Goal: Information Seeking & Learning: Understand process/instructions

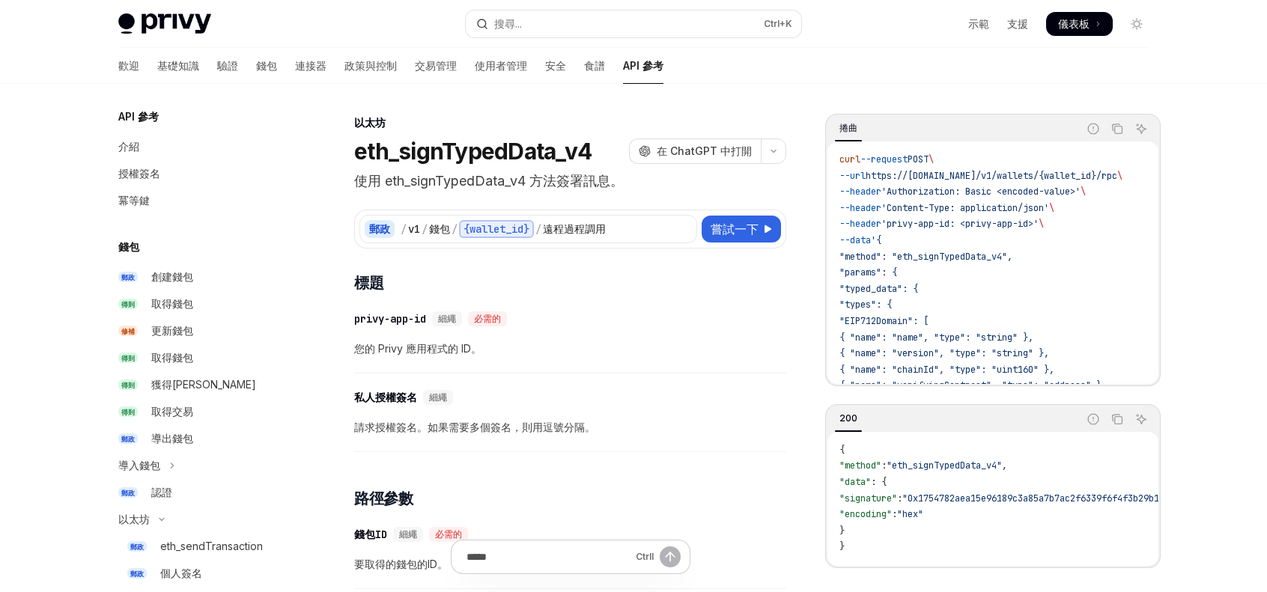
scroll to position [289, 0]
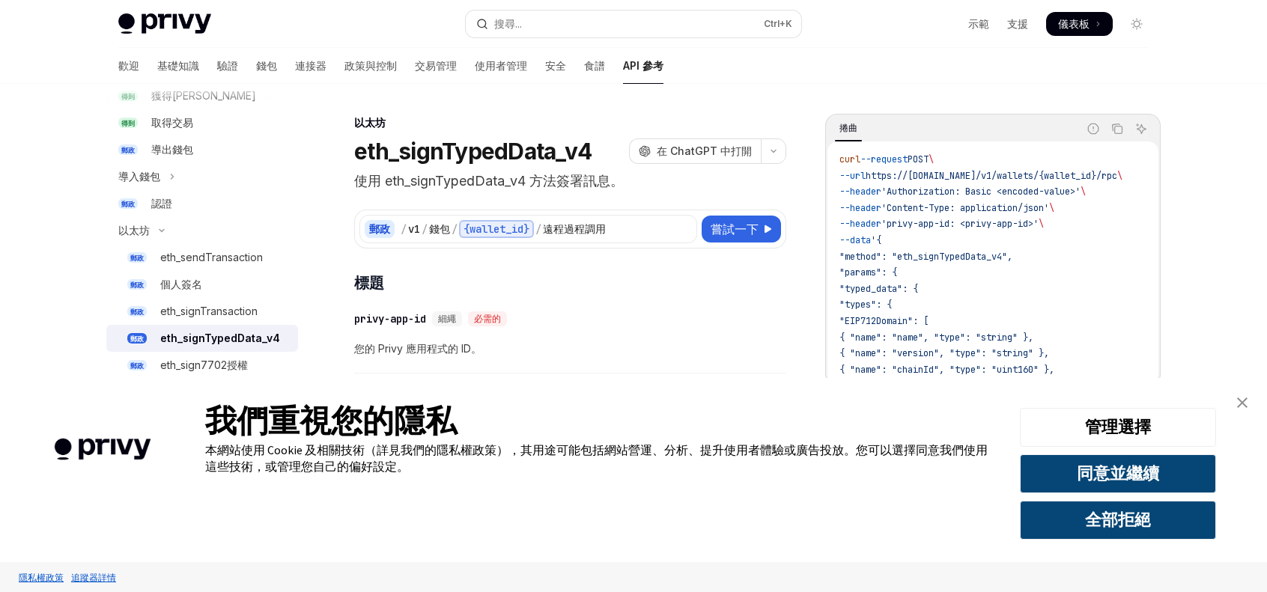
click at [1238, 402] on img "關閉橫幅" at bounding box center [1242, 403] width 10 height 10
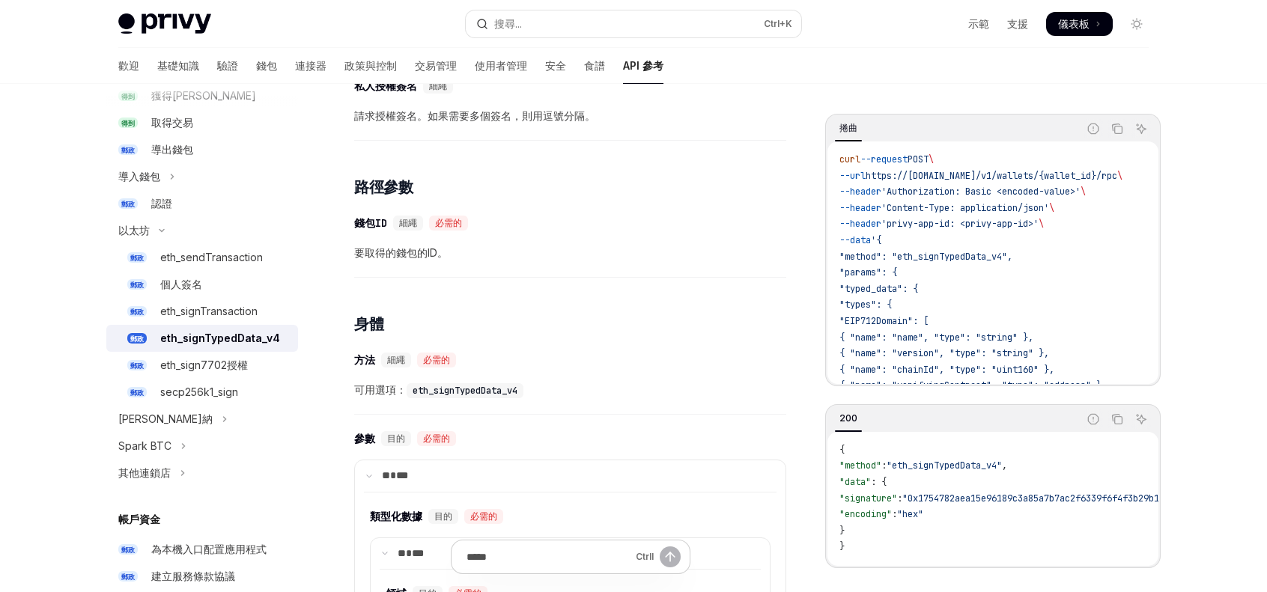
scroll to position [300, 0]
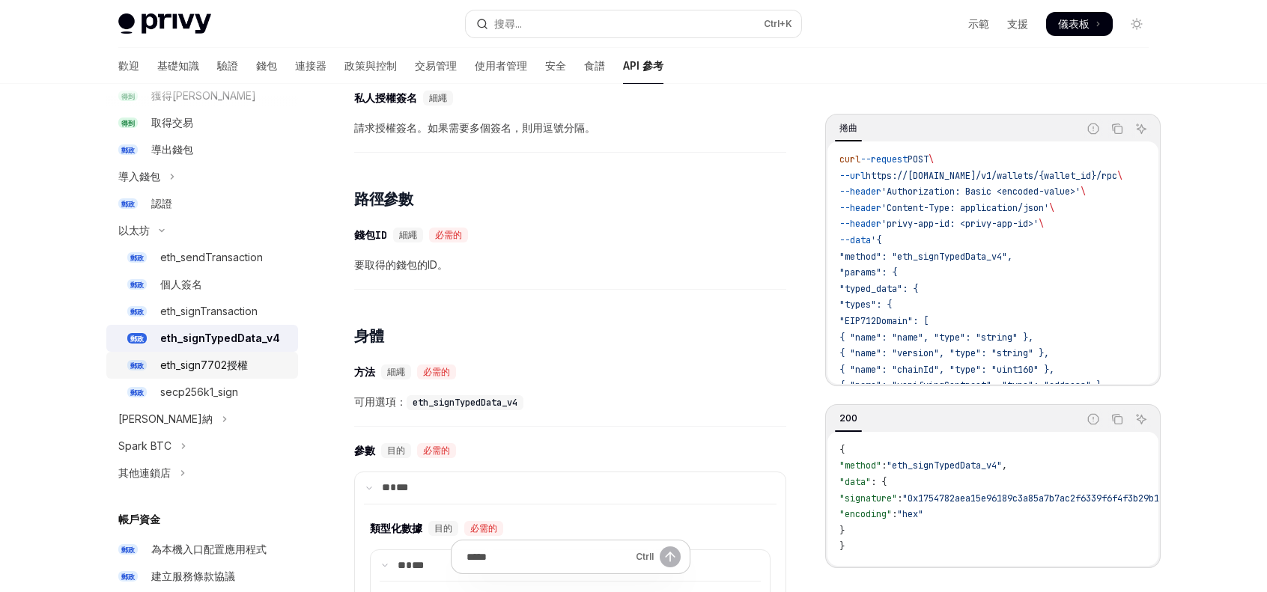
click at [264, 365] on div "eth_sign7702授權" at bounding box center [224, 365] width 129 height 18
type textarea "*"
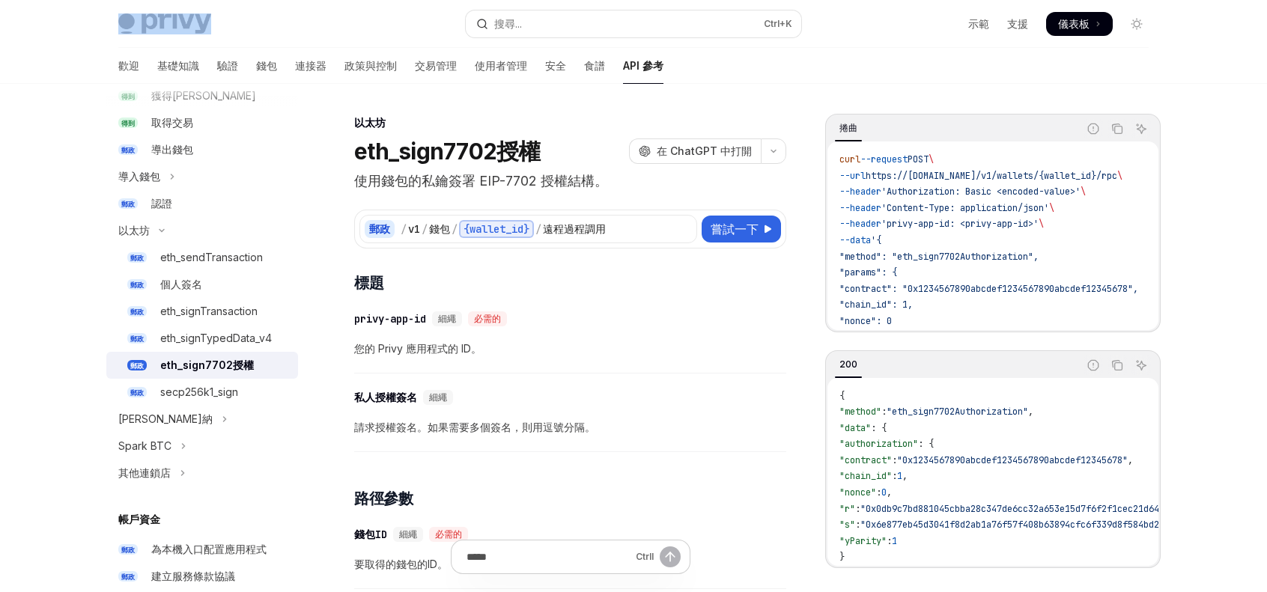
drag, startPoint x: 225, startPoint y: 16, endPoint x: 151, endPoint y: 25, distance: 73.9
click at [151, 25] on div "Privy Docs 首頁" at bounding box center [285, 23] width 335 height 21
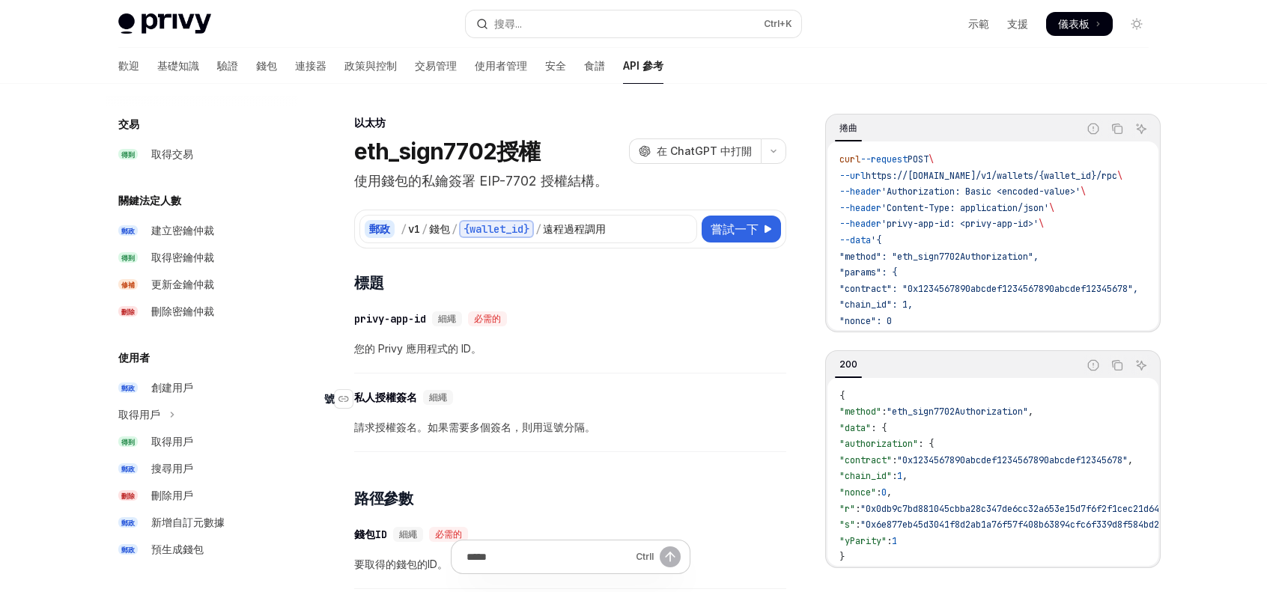
drag, startPoint x: 696, startPoint y: 278, endPoint x: 668, endPoint y: 392, distance: 117.1
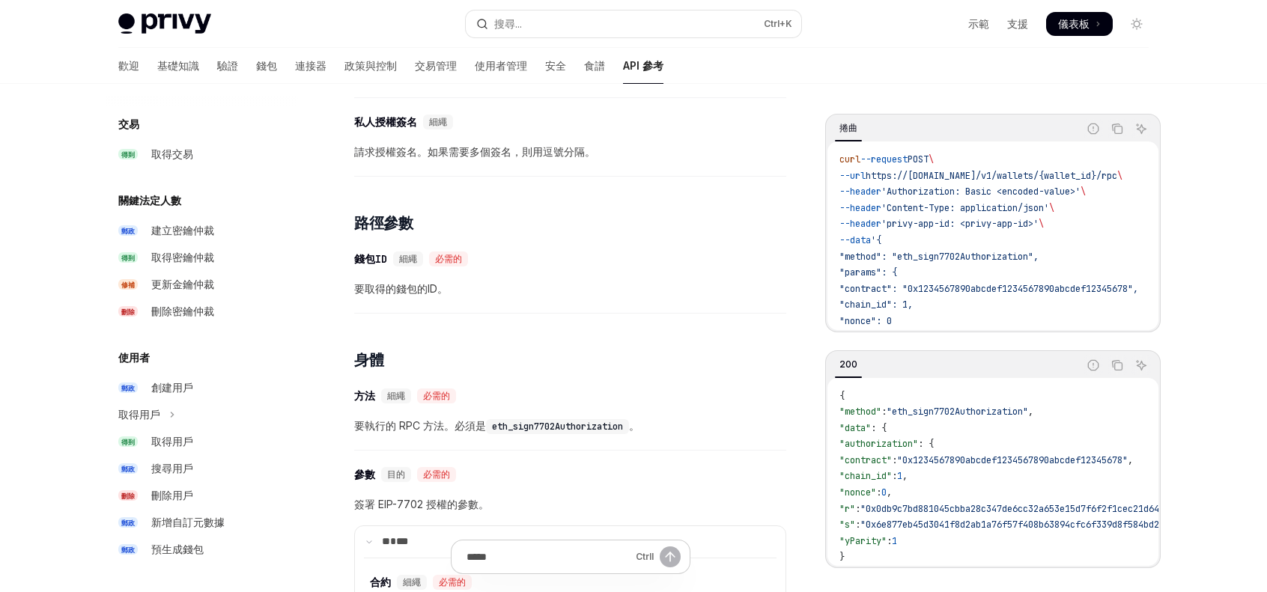
scroll to position [300, 0]
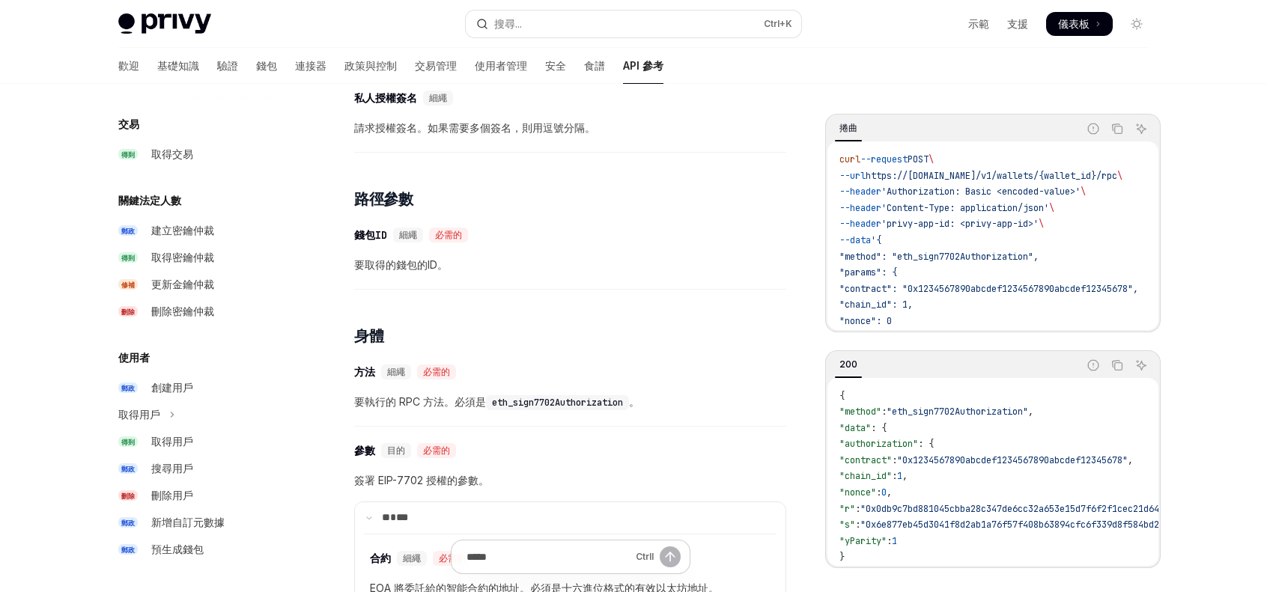
click at [599, 297] on div "號 標題 號 privy-app-id 細繩 必需的 您的 Privy 應用程式的 ID。 號 私人授權簽名 細繩 請求授權簽名。如果需要多個簽名，則用逗號分…" at bounding box center [570, 579] width 432 height 1213
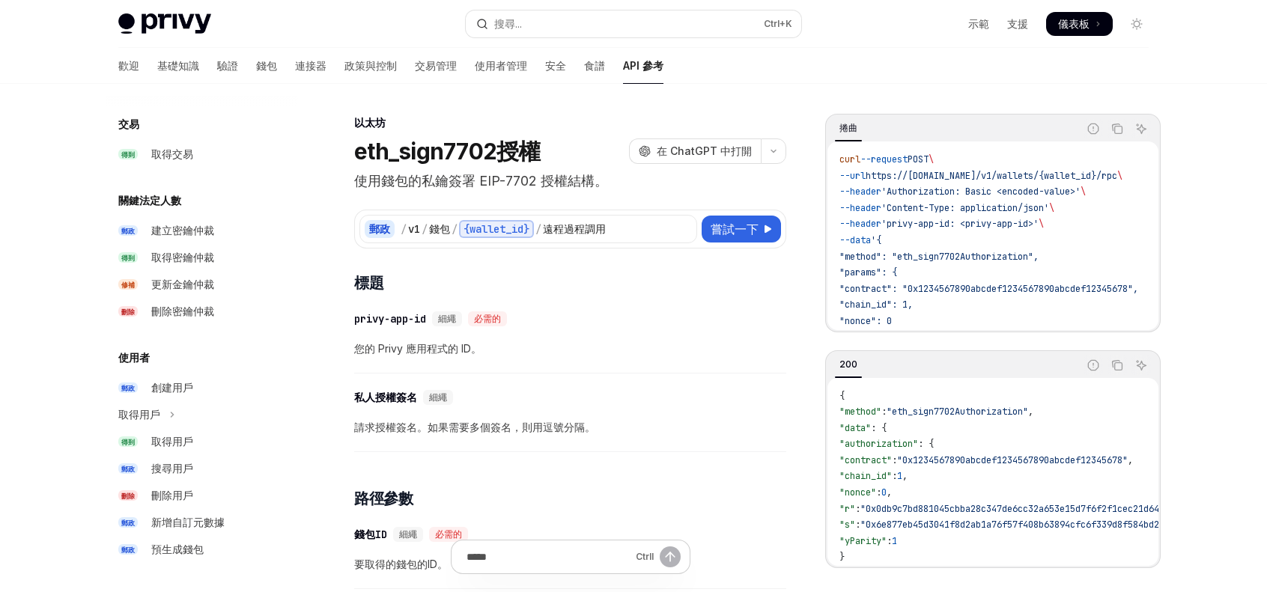
scroll to position [1143, 0]
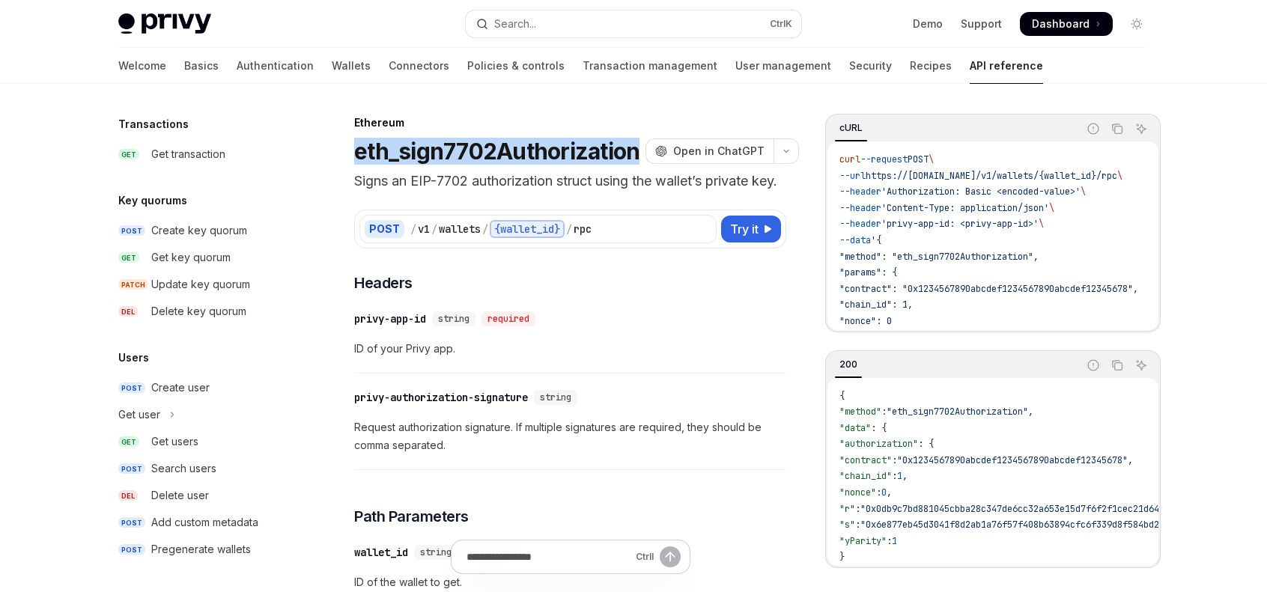
drag, startPoint x: 343, startPoint y: 150, endPoint x: 638, endPoint y: 151, distance: 295.0
click at [638, 151] on h1 "eth_sign7702Authorization" at bounding box center [496, 151] width 285 height 27
drag, startPoint x: 349, startPoint y: 151, endPoint x: 641, endPoint y: 155, distance: 292.1
